Goal: Communication & Community: Participate in discussion

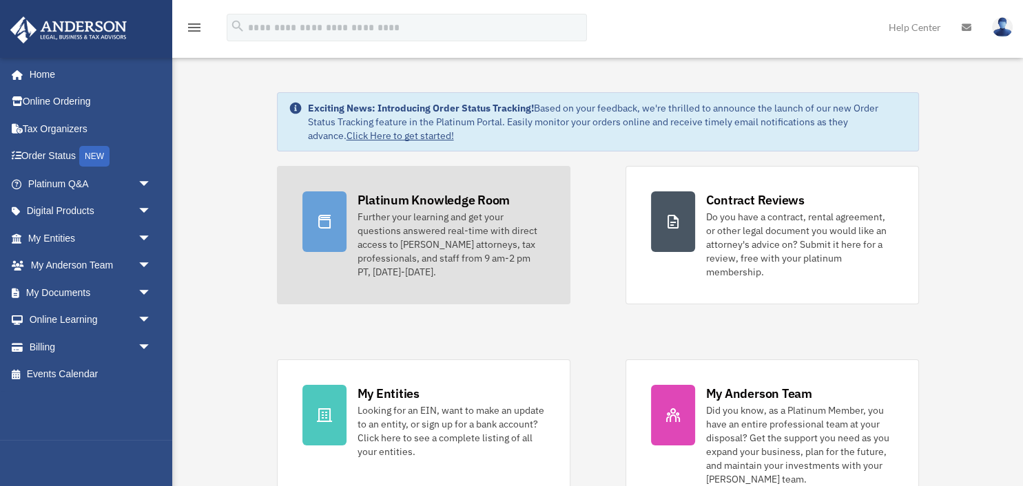
drag, startPoint x: 467, startPoint y: 202, endPoint x: 472, endPoint y: 193, distance: 11.1
click at [470, 200] on div "Platinum Knowledge Room" at bounding box center [433, 199] width 153 height 17
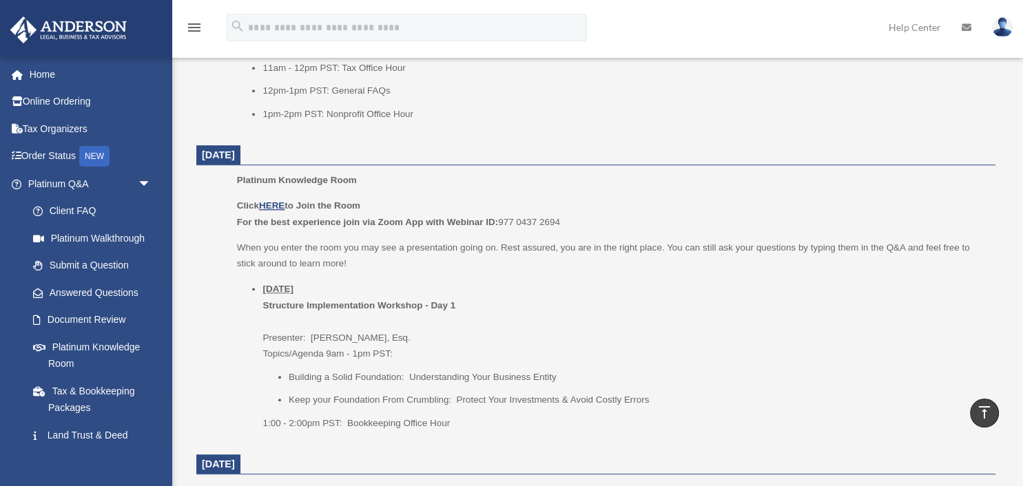
scroll to position [800, 0]
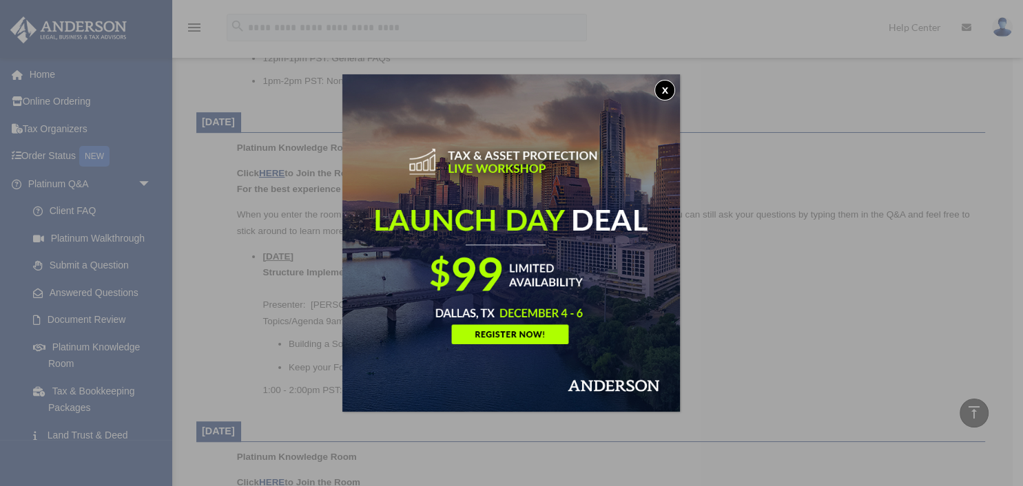
click at [671, 90] on button "x" at bounding box center [664, 90] width 21 height 21
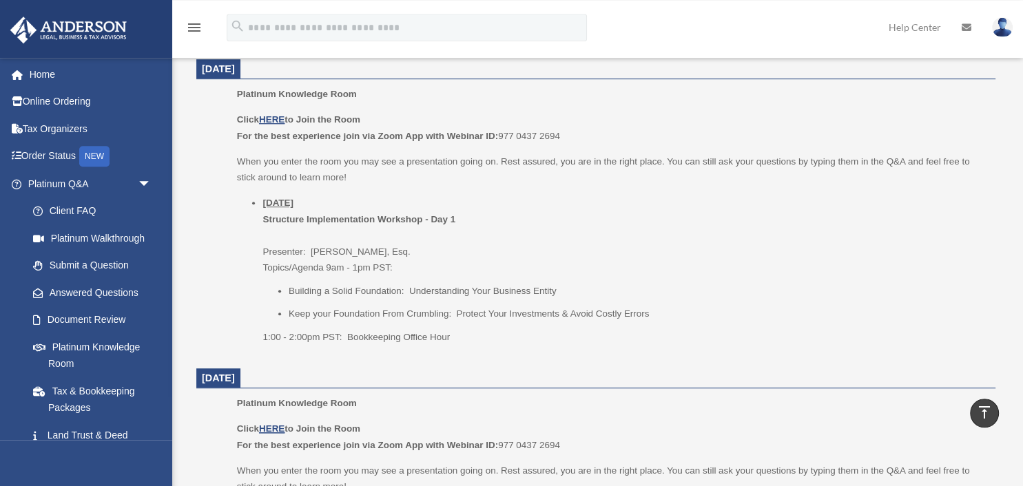
scroll to position [1018, 0]
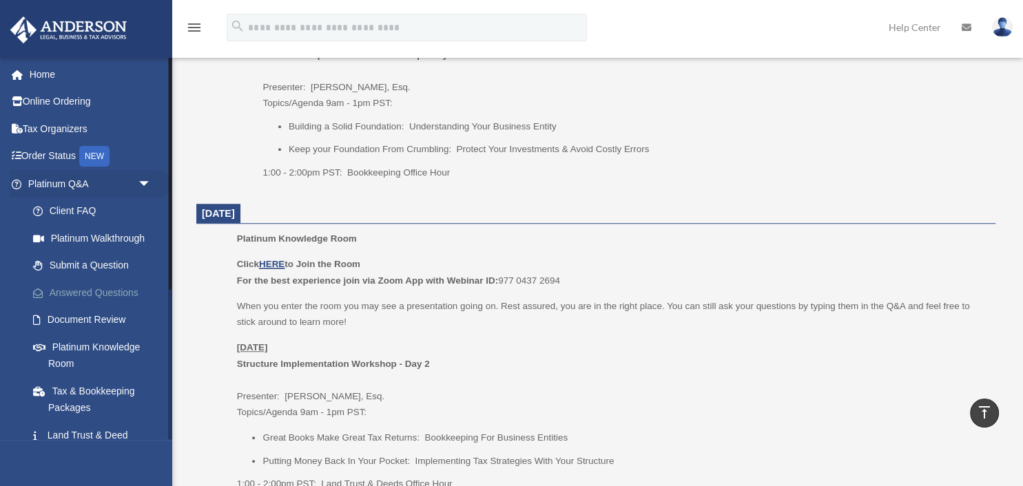
click at [90, 293] on link "Answered Questions" at bounding box center [95, 293] width 153 height 28
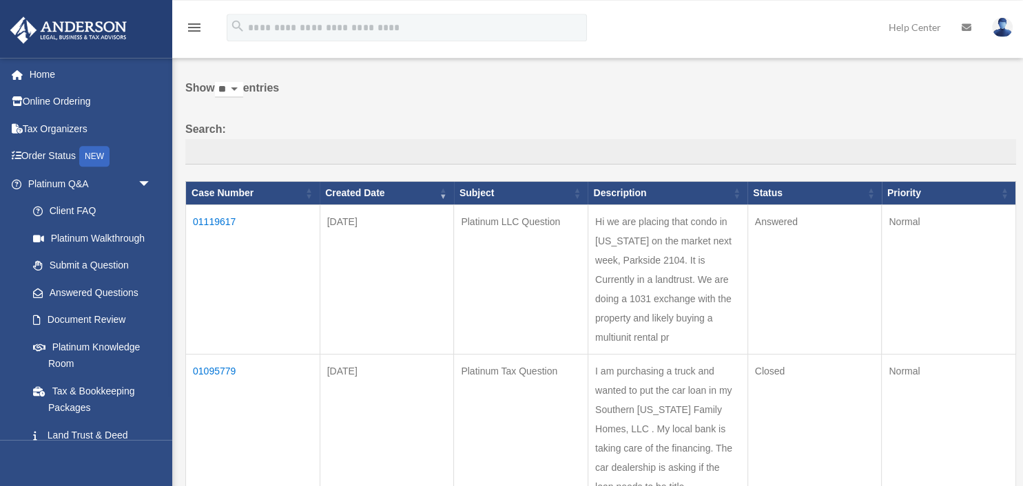
scroll to position [72, 0]
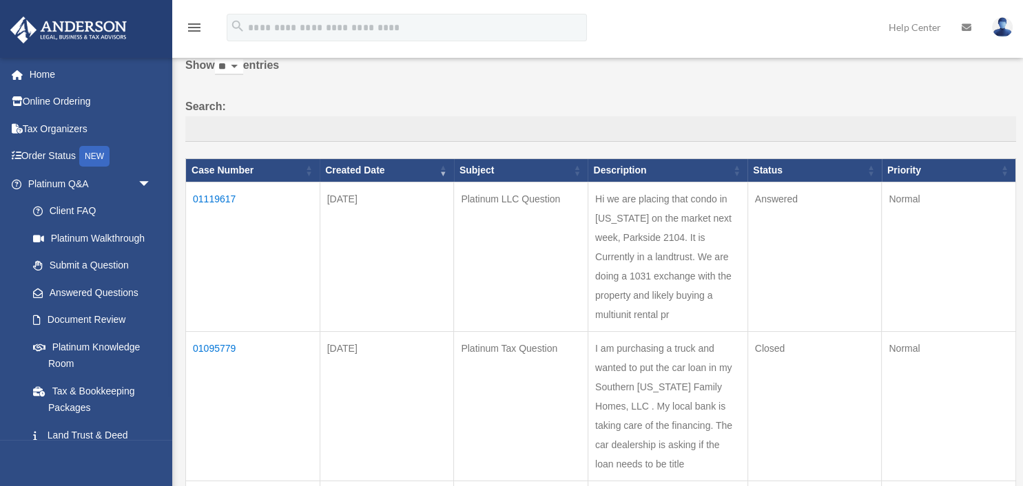
click at [207, 200] on td "01119617" at bounding box center [253, 257] width 134 height 149
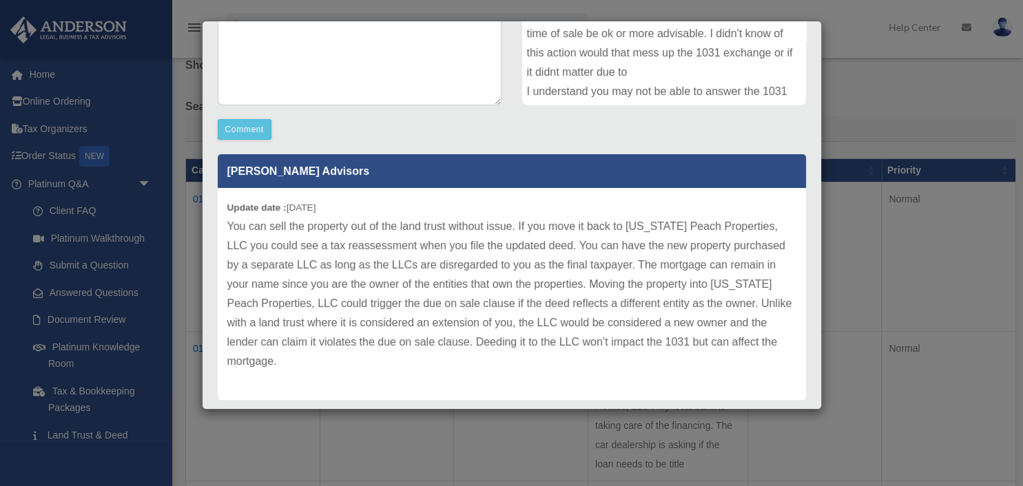
scroll to position [334, 0]
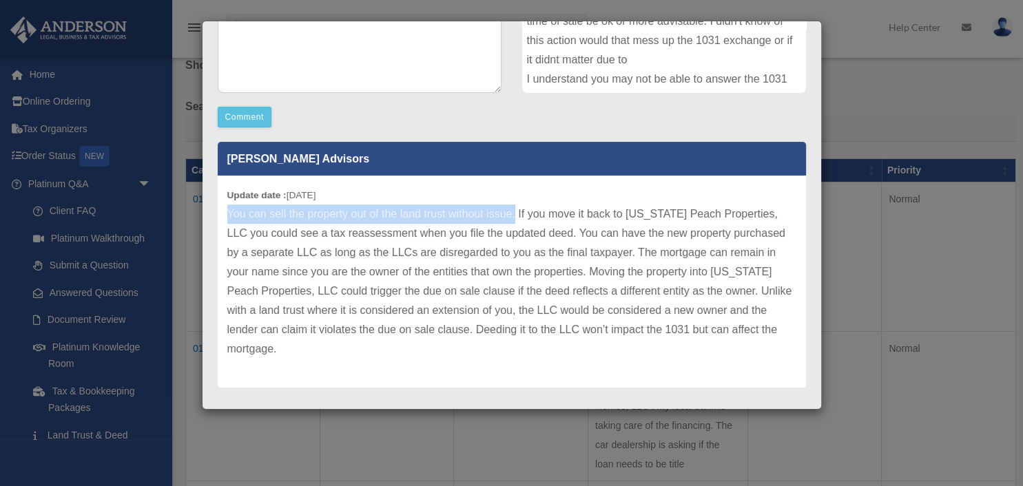
drag, startPoint x: 517, startPoint y: 214, endPoint x: 223, endPoint y: 215, distance: 293.4
click at [223, 215] on div "Update date : 09-23-2025 You can sell the property out of the land trust withou…" at bounding box center [512, 282] width 588 height 212
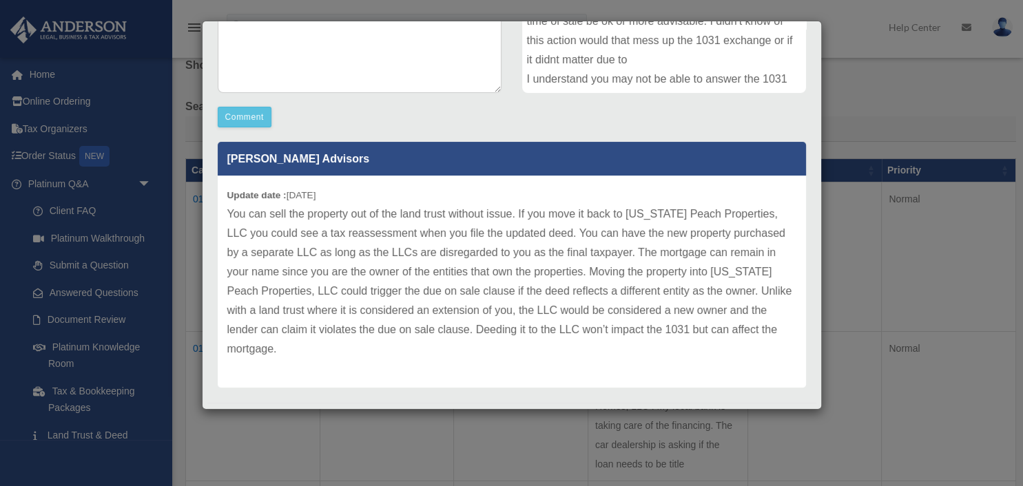
click at [490, 271] on p "You can sell the property out of the land trust without issue. If you move it b…" at bounding box center [511, 282] width 569 height 154
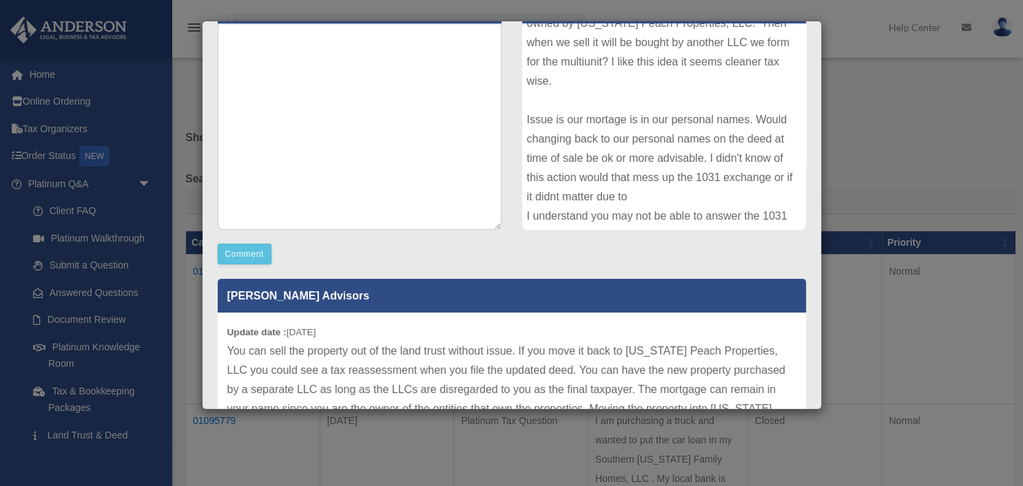
scroll to position [116, 0]
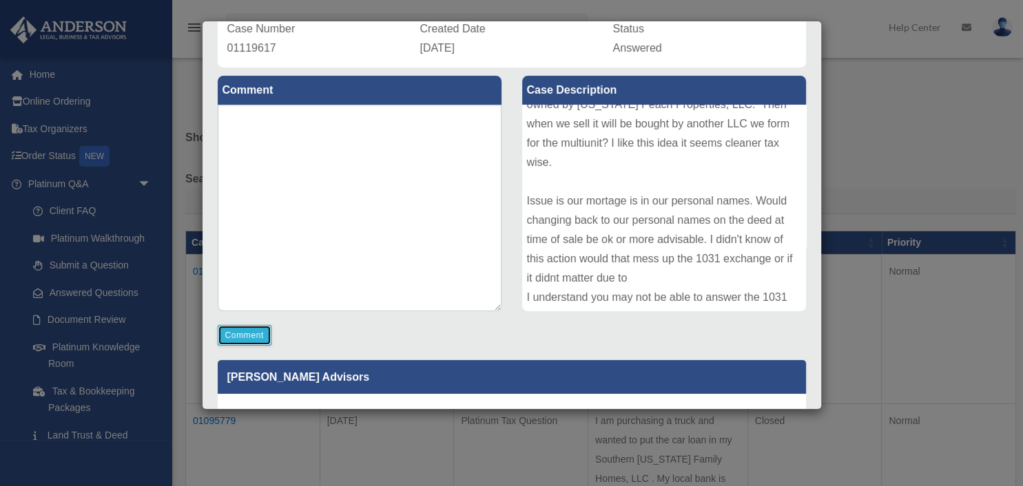
click at [255, 340] on button "Comment" at bounding box center [245, 335] width 54 height 21
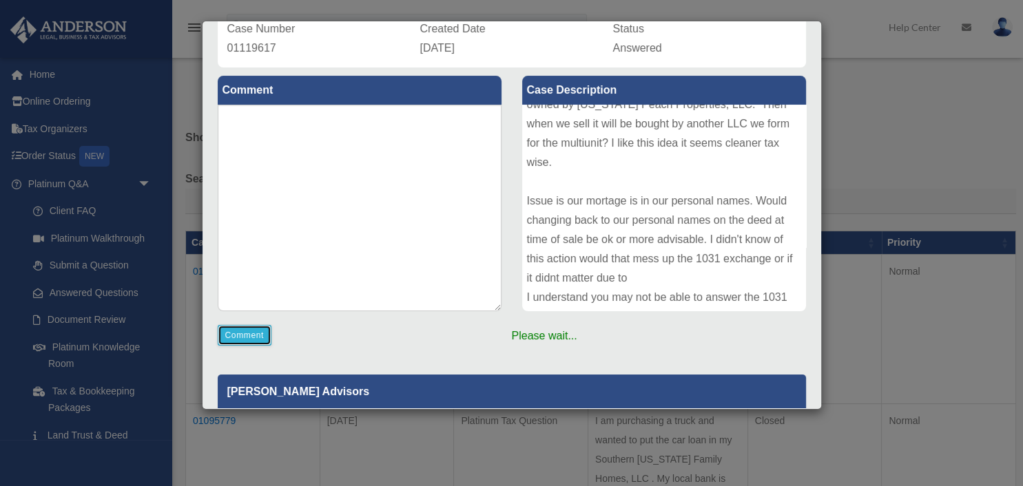
scroll to position [207, 0]
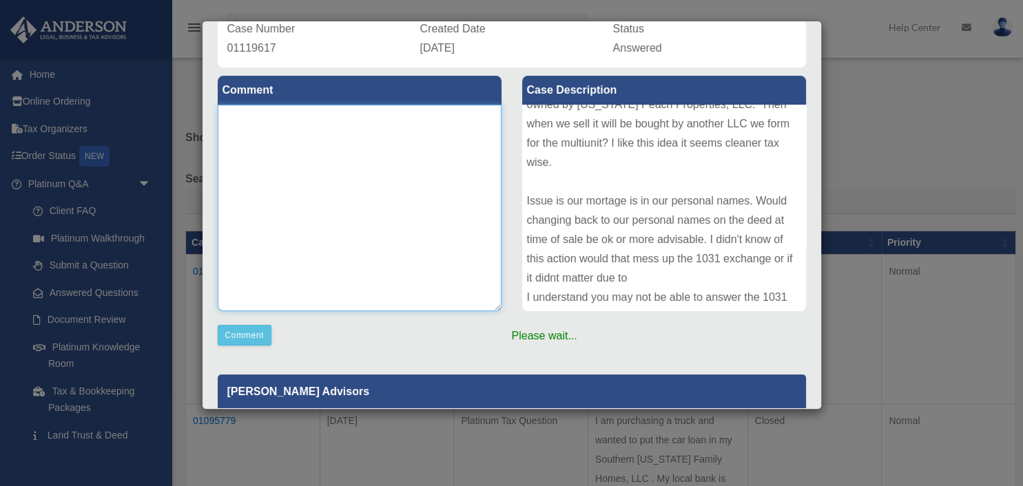
click at [263, 125] on textarea at bounding box center [360, 208] width 284 height 207
type textarea "****"
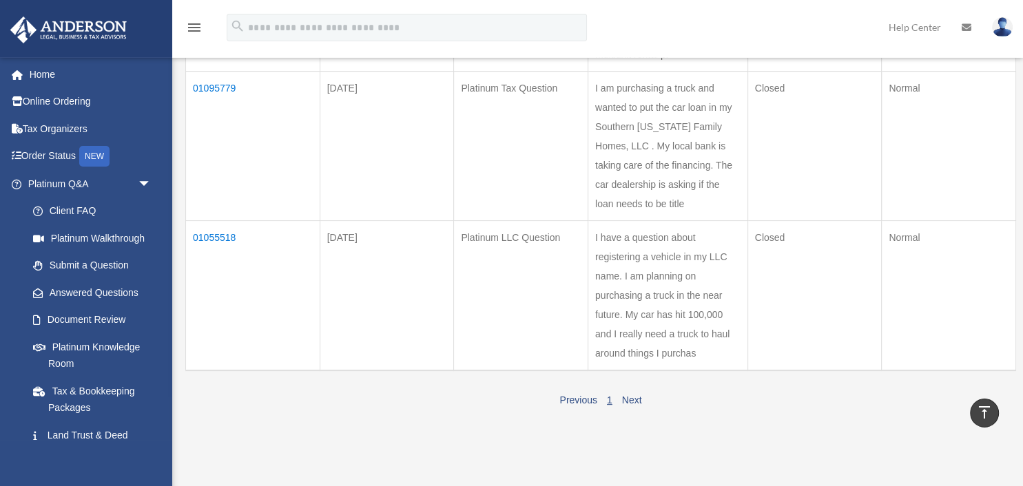
scroll to position [40, 0]
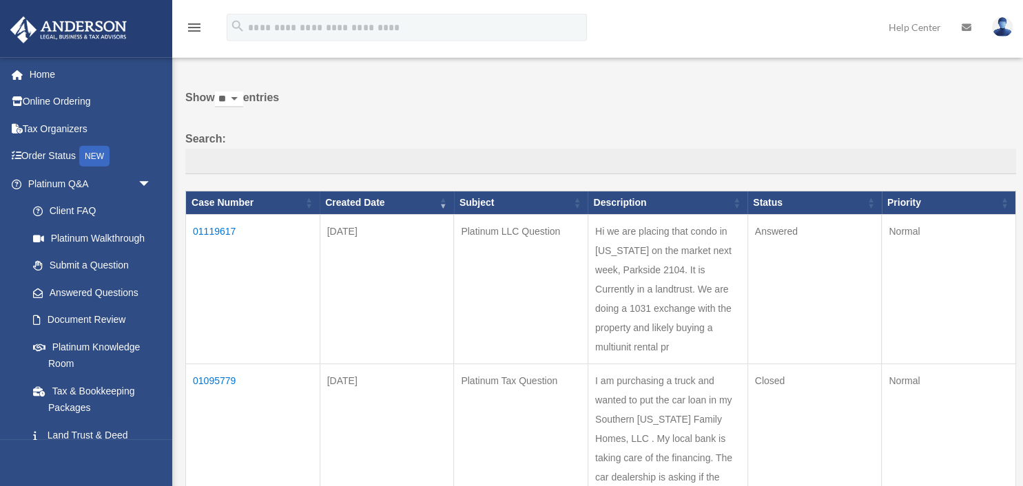
click at [224, 229] on td "01119617" at bounding box center [253, 289] width 134 height 149
click at [214, 233] on td "01119617" at bounding box center [253, 289] width 134 height 149
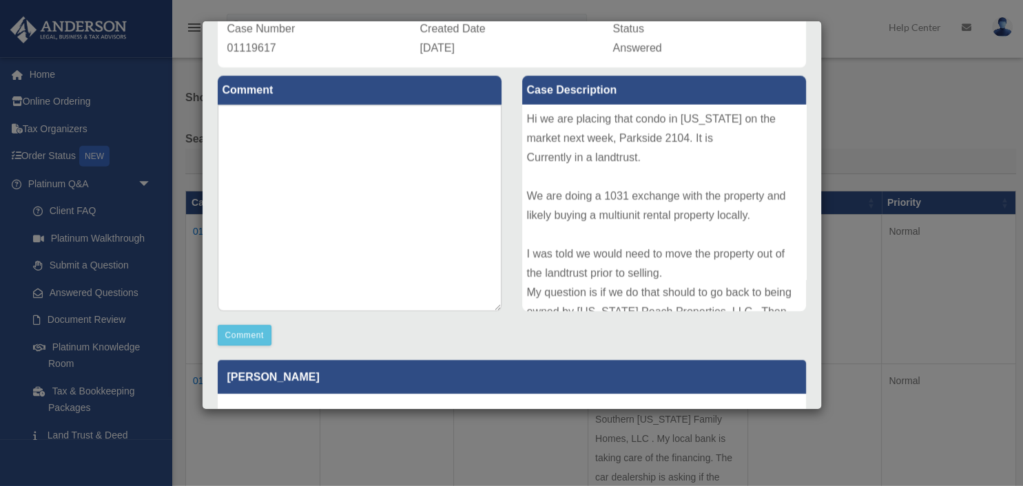
scroll to position [207, 0]
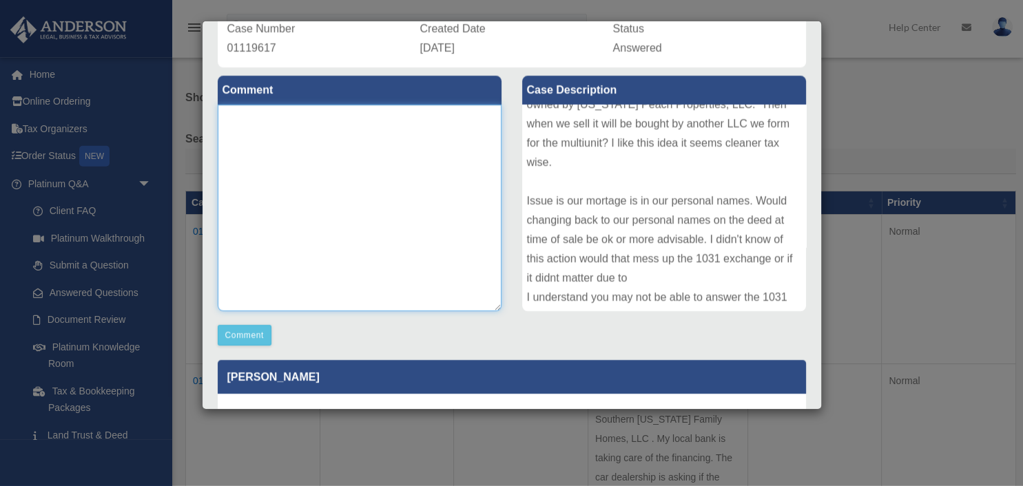
click at [253, 256] on textarea at bounding box center [360, 208] width 284 height 207
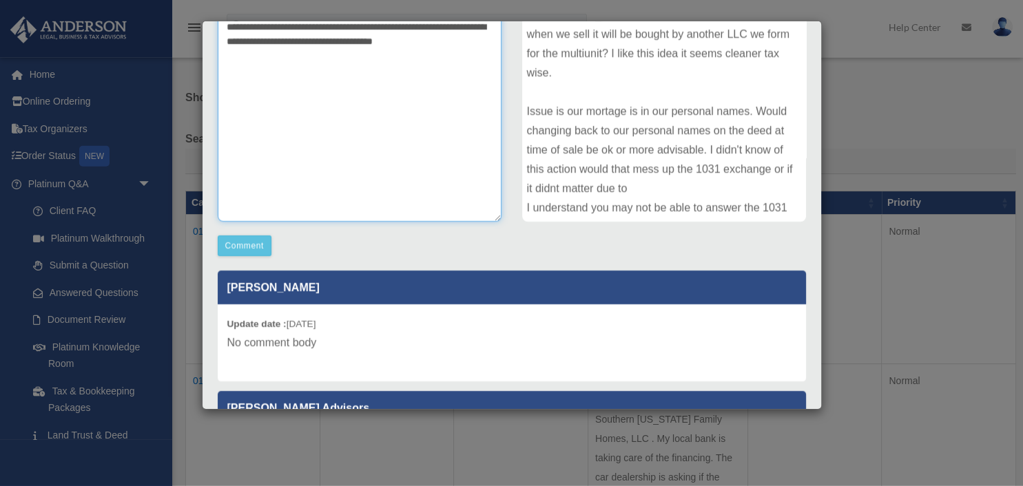
scroll to position [218, 0]
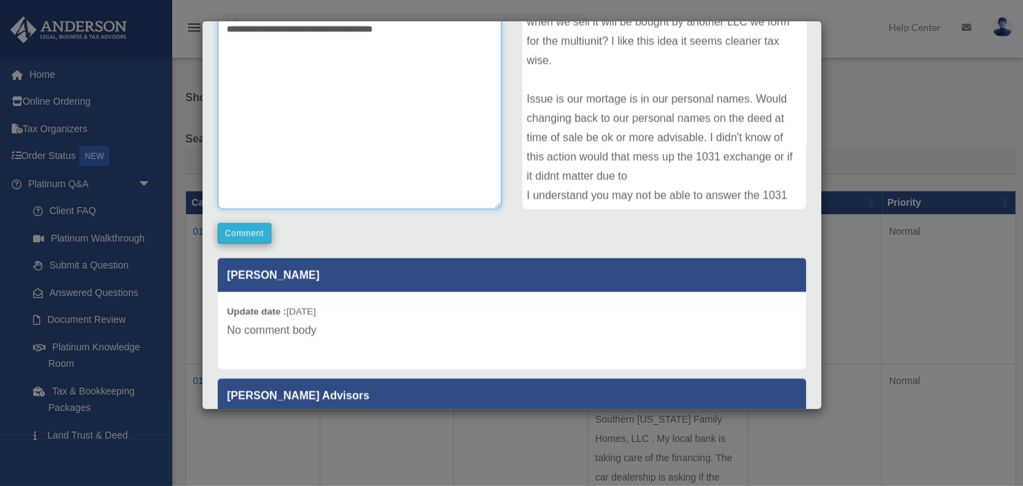
type textarea "**********"
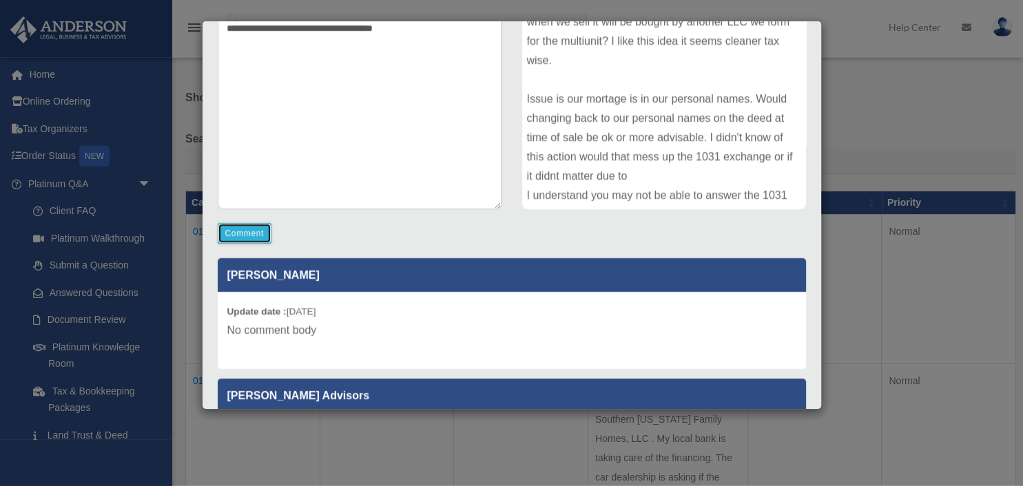
click at [228, 239] on button "Comment" at bounding box center [245, 233] width 54 height 21
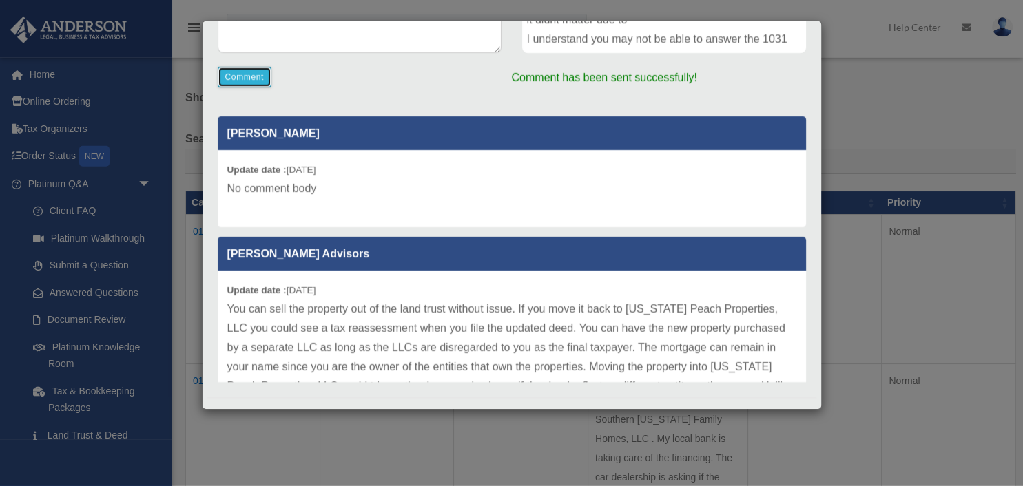
scroll to position [388, 0]
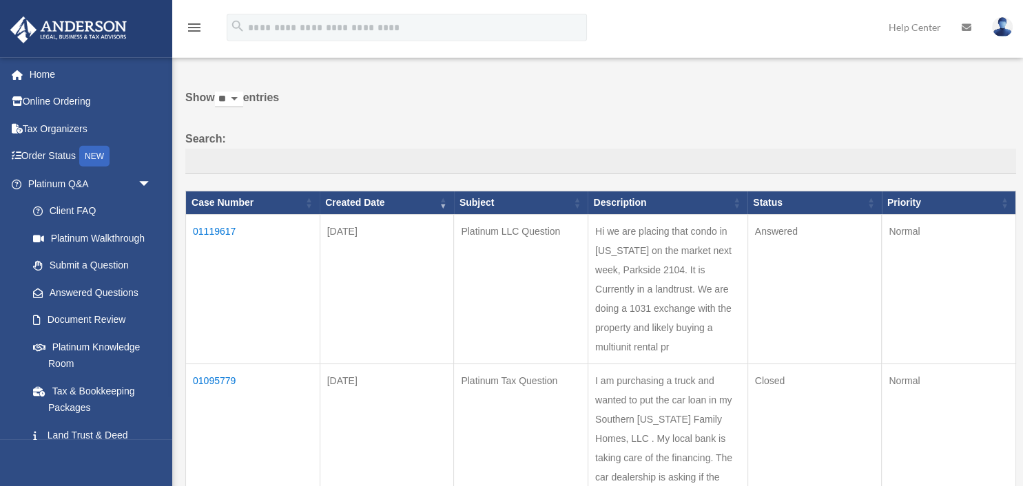
drag, startPoint x: 192, startPoint y: 231, endPoint x: 220, endPoint y: 242, distance: 29.7
click at [193, 231] on td "01119617" at bounding box center [253, 289] width 134 height 149
click at [225, 237] on td "01119617" at bounding box center [253, 289] width 134 height 149
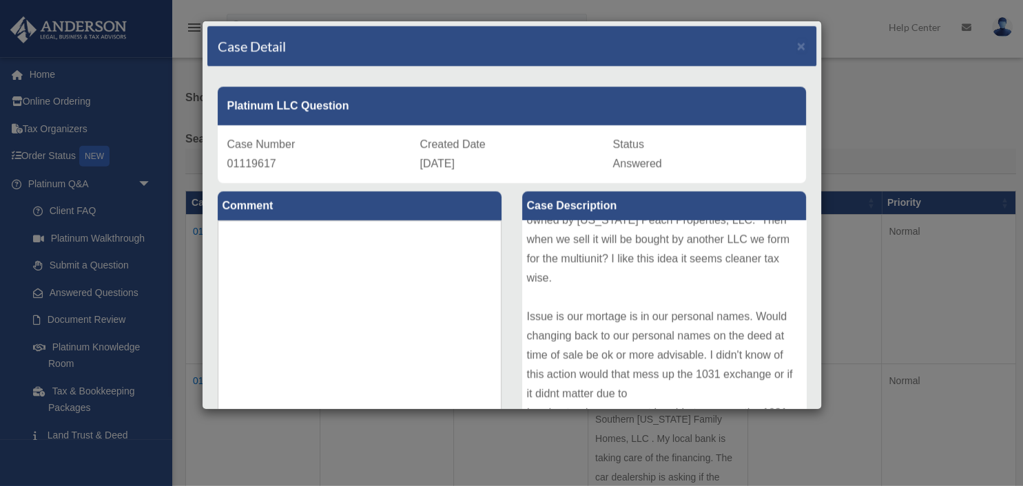
scroll to position [364, 0]
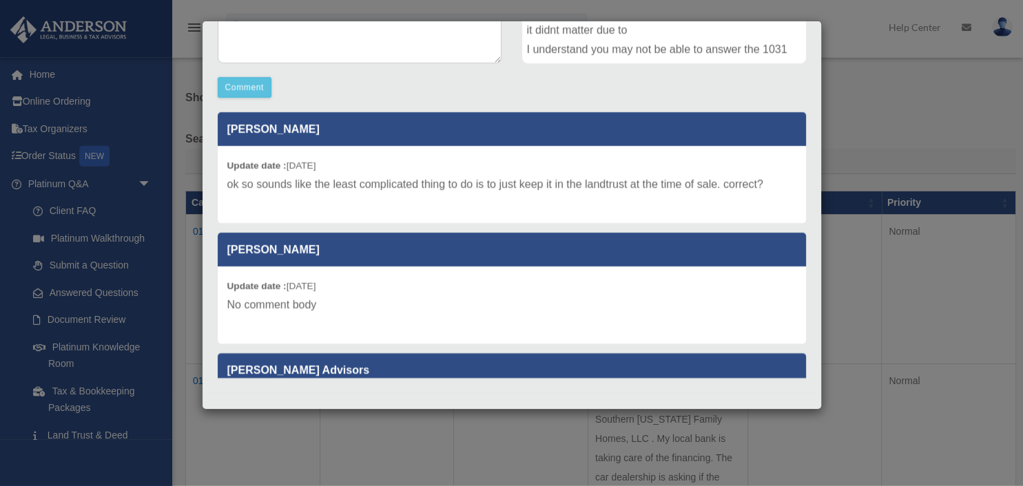
click at [638, 21] on div "Case Detail × Platinum LLC Question Case Number 01119617 Created Date September…" at bounding box center [511, 243] width 1023 height 486
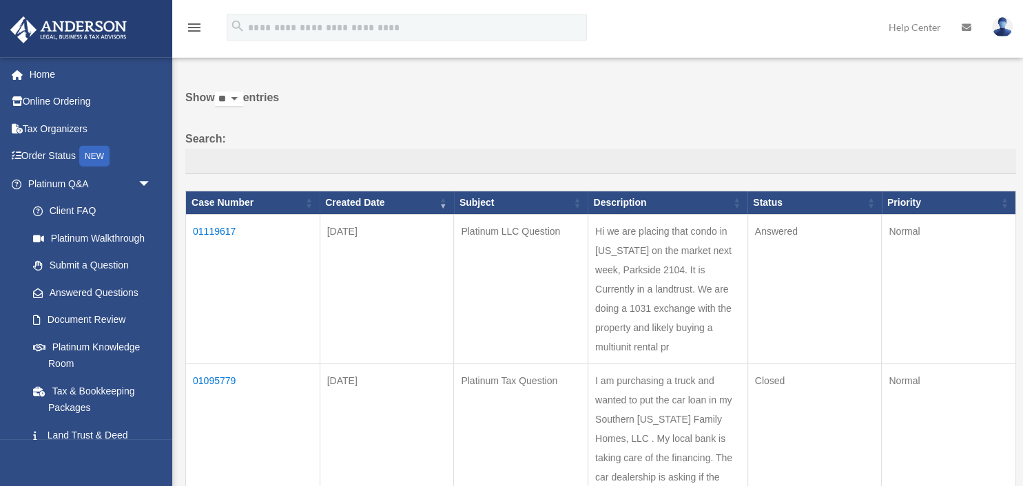
click at [227, 230] on td "01119617" at bounding box center [253, 289] width 134 height 149
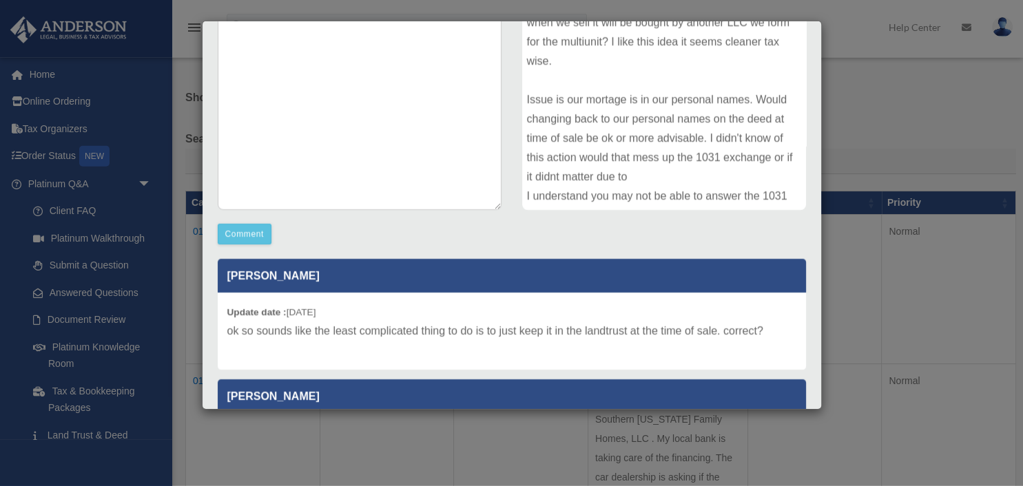
scroll to position [218, 0]
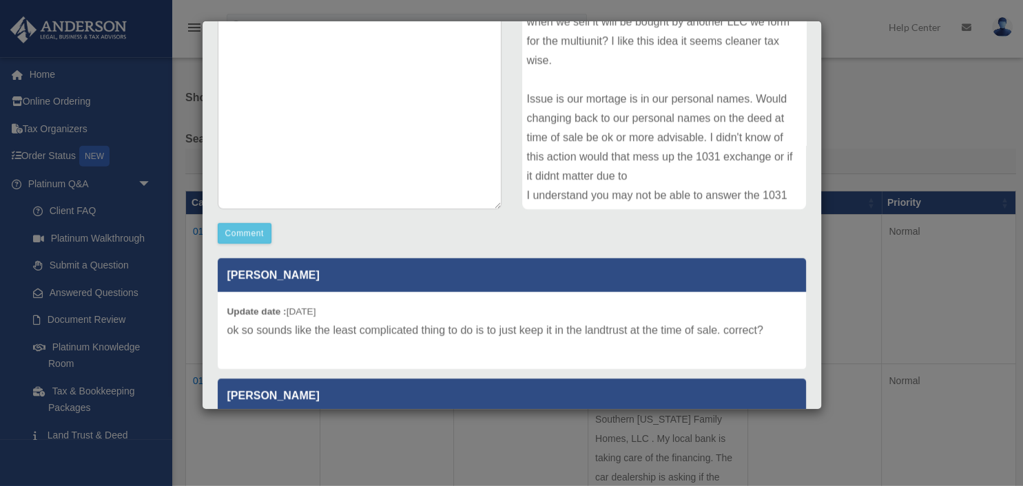
click at [354, 313] on div "Update date : 09-24-2025 ok so sounds like the least complicated thing to do is…" at bounding box center [512, 330] width 588 height 77
click at [377, 382] on p "Amy Chambersuserc" at bounding box center [512, 396] width 588 height 34
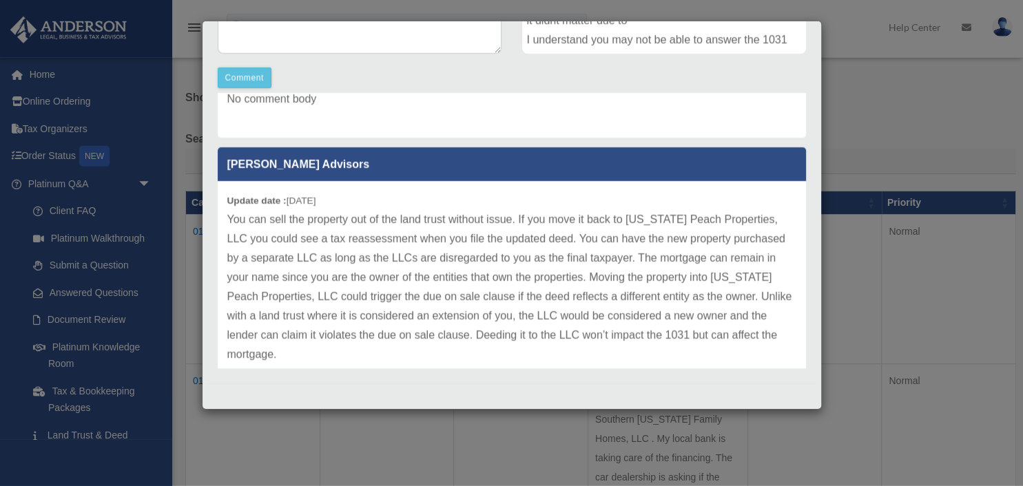
scroll to position [201, 0]
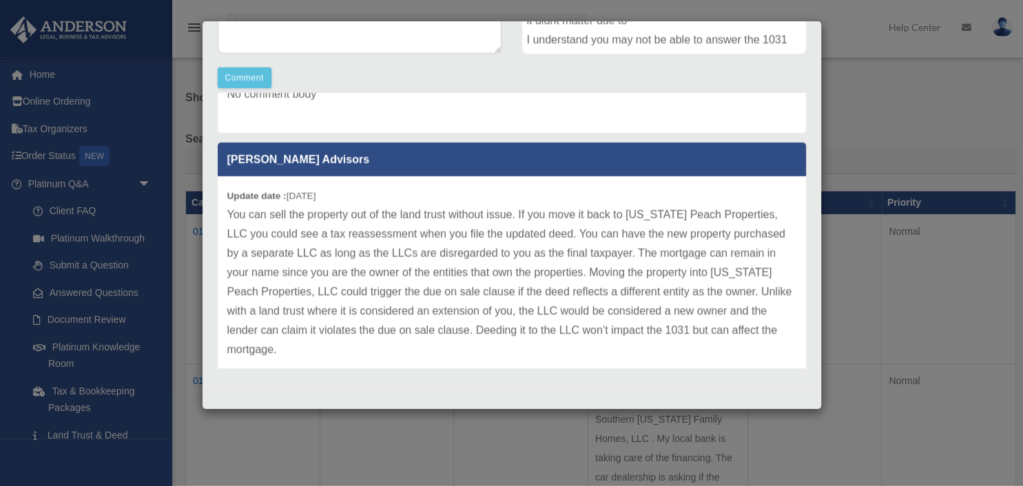
click at [779, 329] on p "You can sell the property out of the land trust without issue. If you move it b…" at bounding box center [511, 282] width 569 height 154
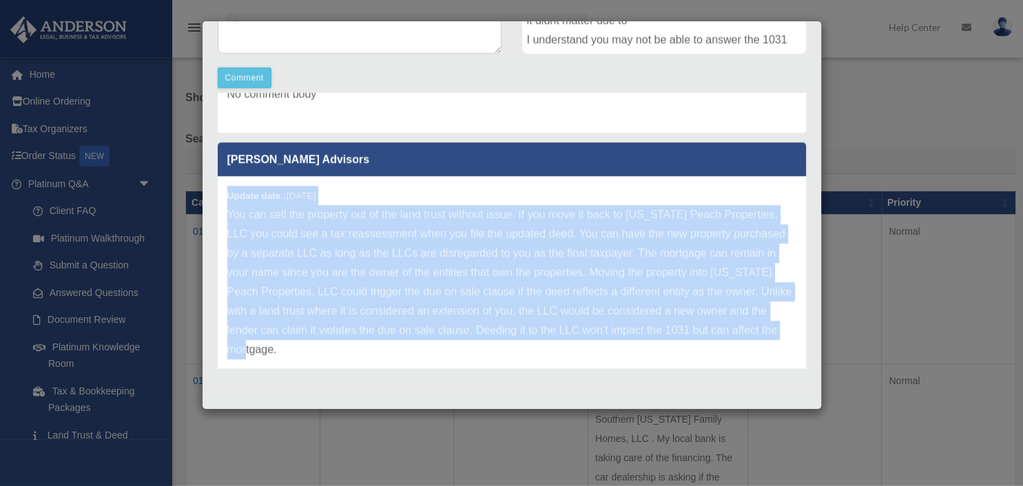
drag, startPoint x: 779, startPoint y: 329, endPoint x: 236, endPoint y: 201, distance: 558.2
click at [227, 199] on div "Update date : 09-23-2025 You can sell the property out of the land trust withou…" at bounding box center [512, 282] width 588 height 212
copy div "Update date : 09-23-2025 You can sell the property out of the land trust withou…"
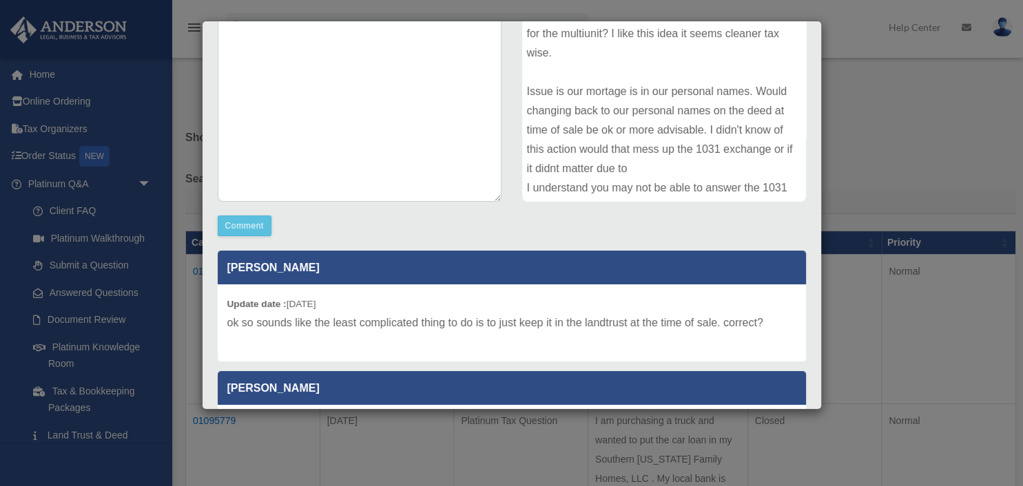
scroll to position [155, 0]
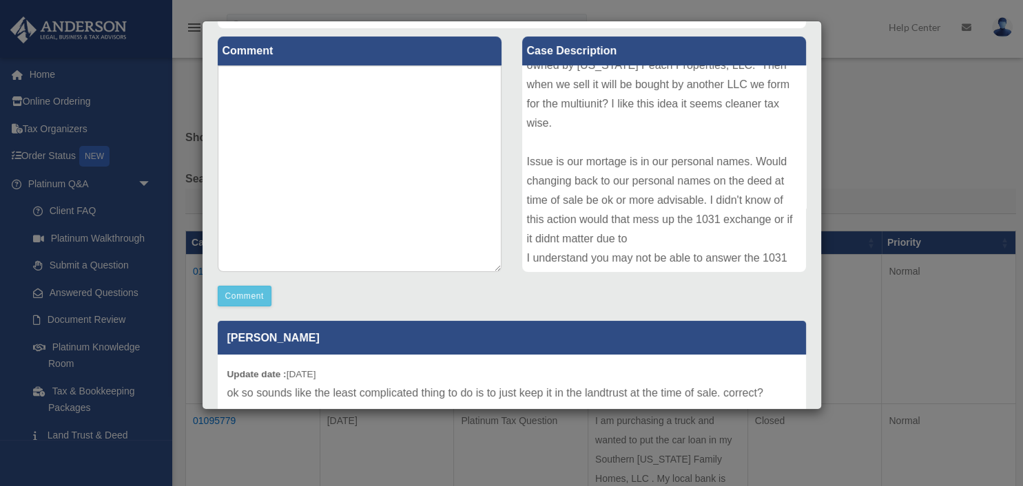
click at [853, 148] on div "Case Detail × Platinum LLC Question Case Number 01119617 Created Date September…" at bounding box center [511, 243] width 1023 height 486
